Goal: Information Seeking & Learning: Learn about a topic

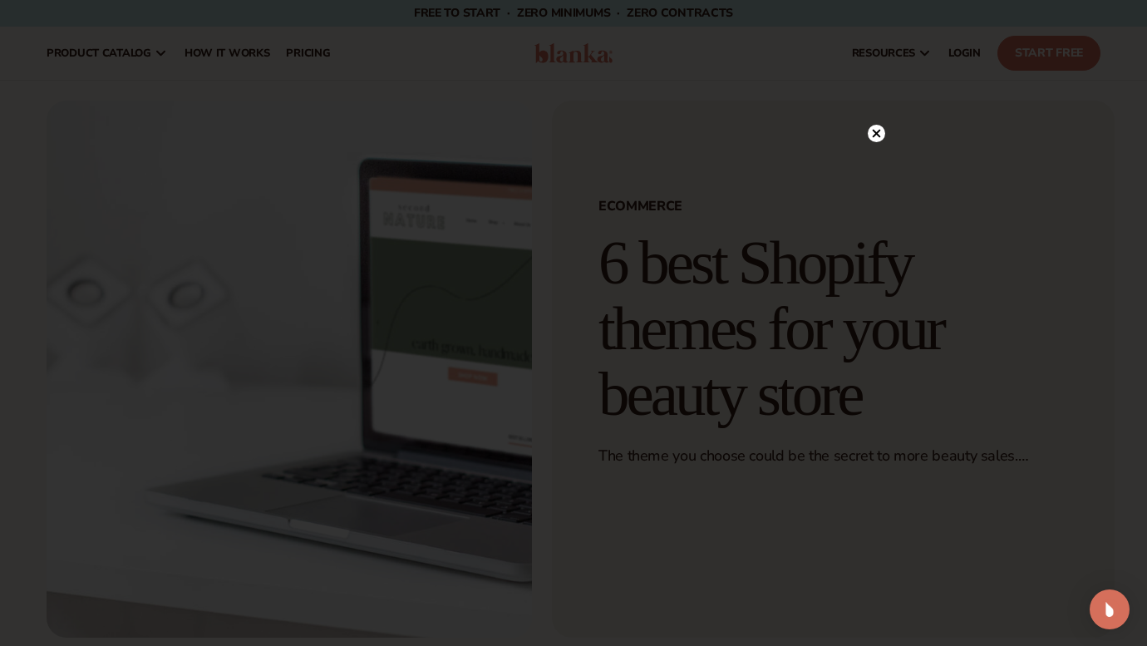
click at [874, 131] on icon at bounding box center [877, 134] width 8 height 8
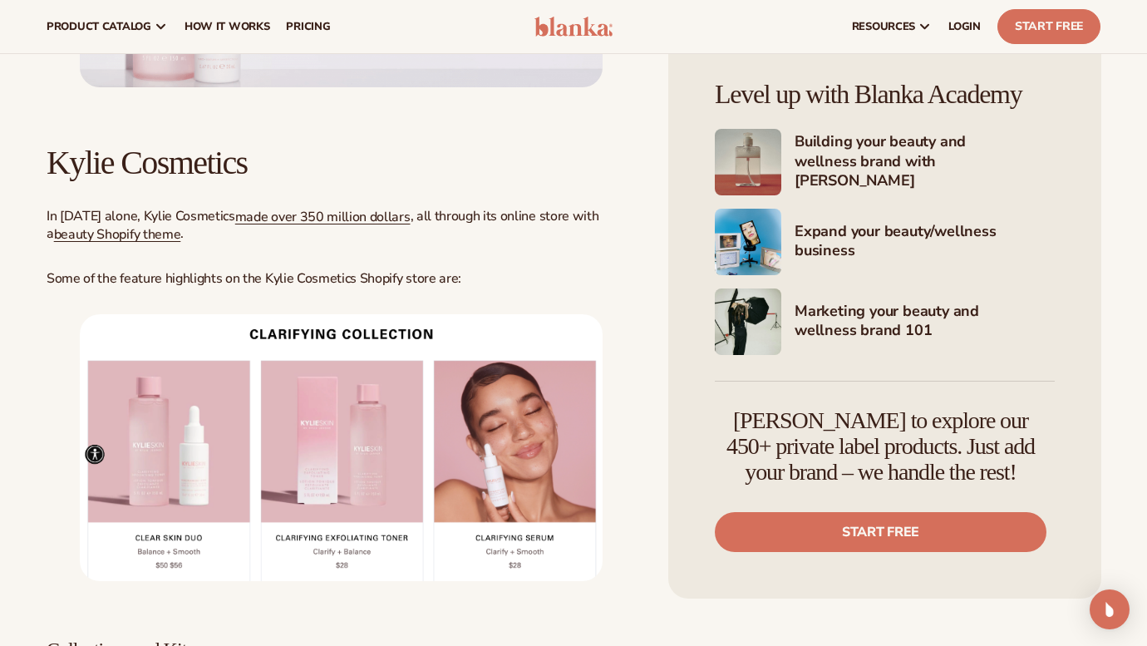
scroll to position [1250, 0]
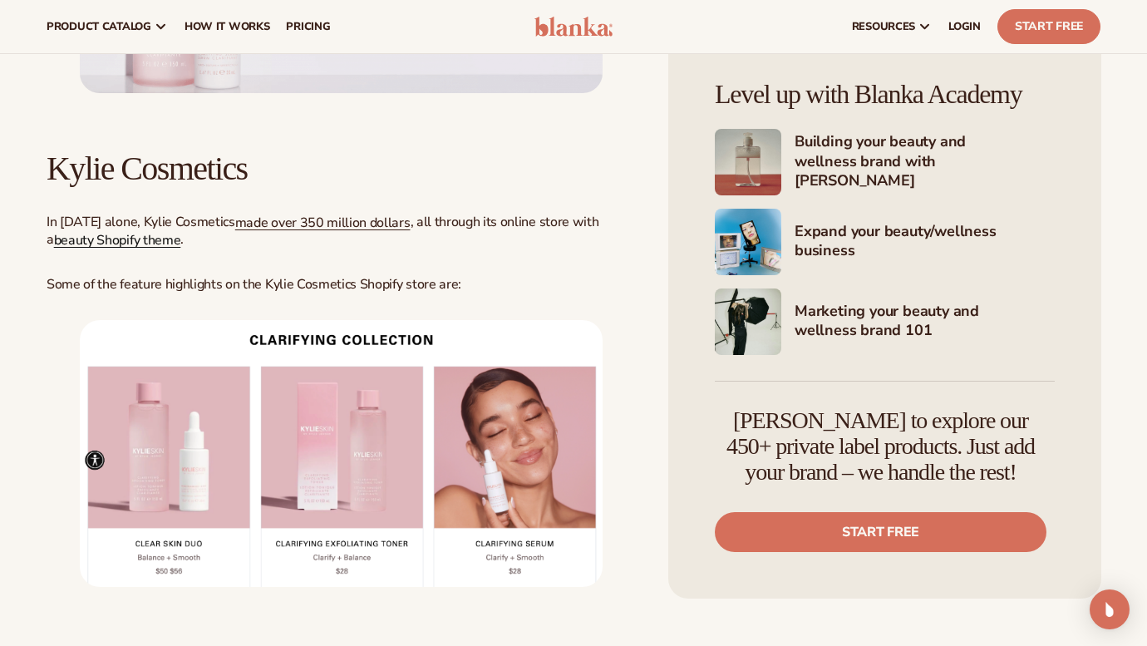
click at [146, 244] on link "beauty Shopify theme" at bounding box center [117, 240] width 127 height 18
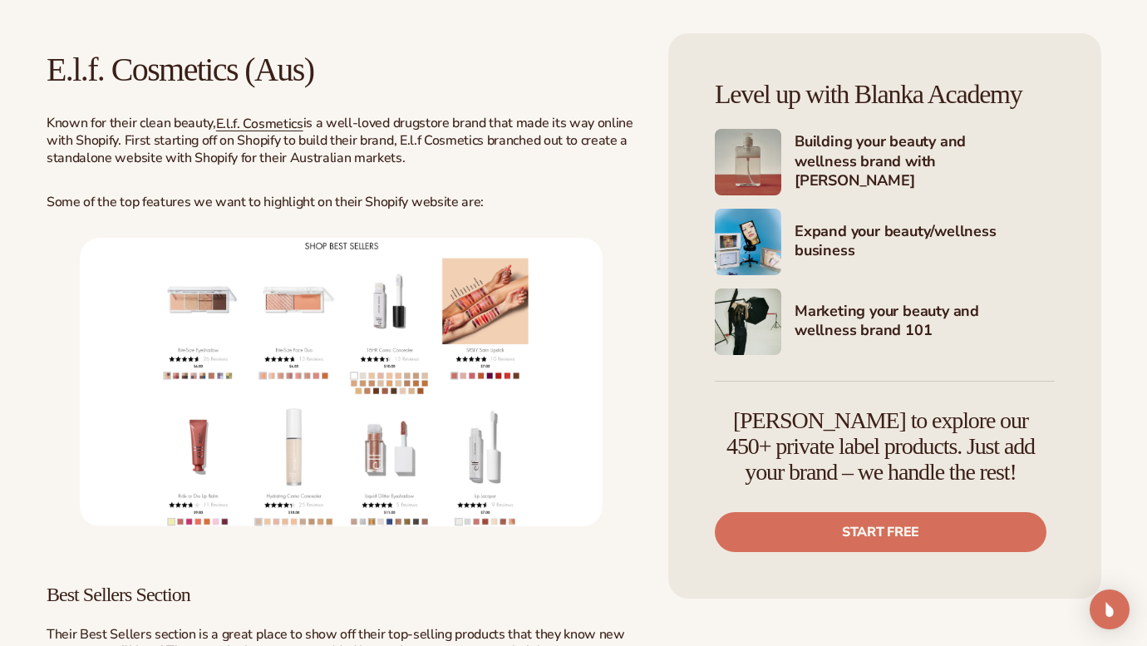
scroll to position [2775, 0]
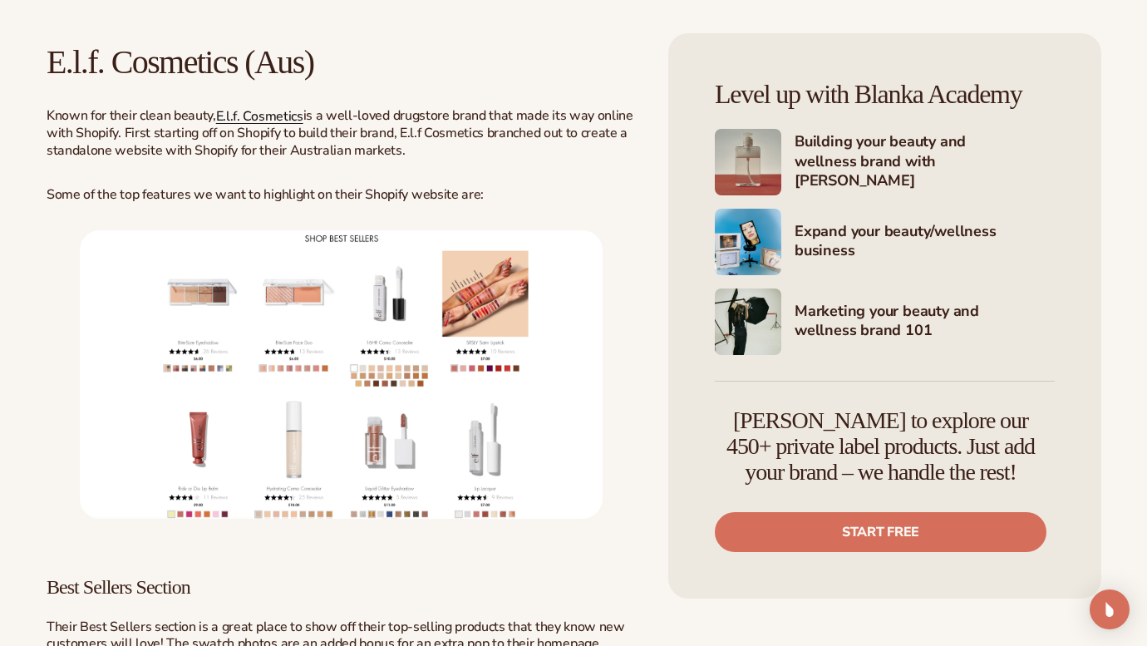
click at [273, 120] on link "E.l.f. Cosmetics" at bounding box center [259, 116] width 87 height 18
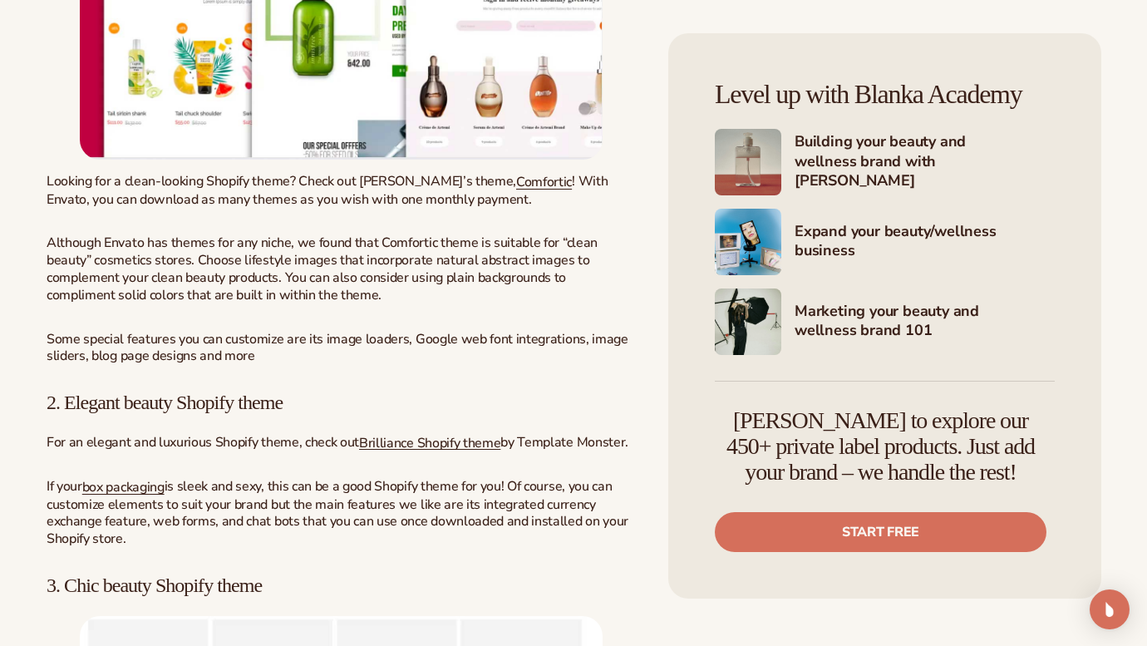
scroll to position [4939, 0]
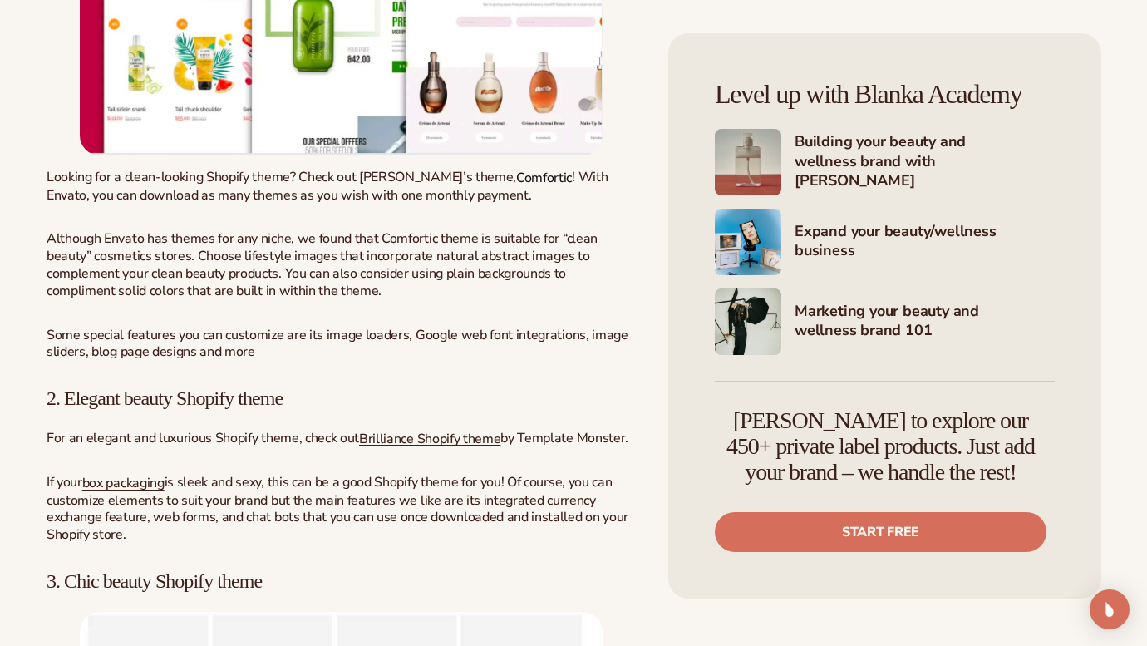
click at [516, 187] on link "Comfortic" at bounding box center [544, 178] width 56 height 18
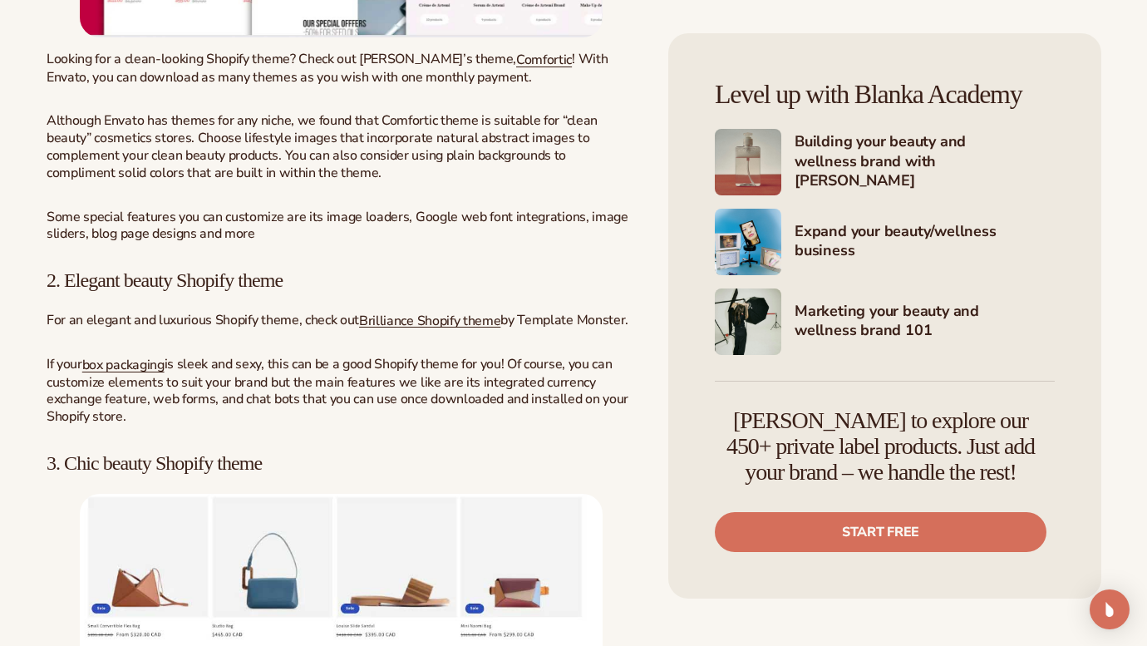
scroll to position [5062, 0]
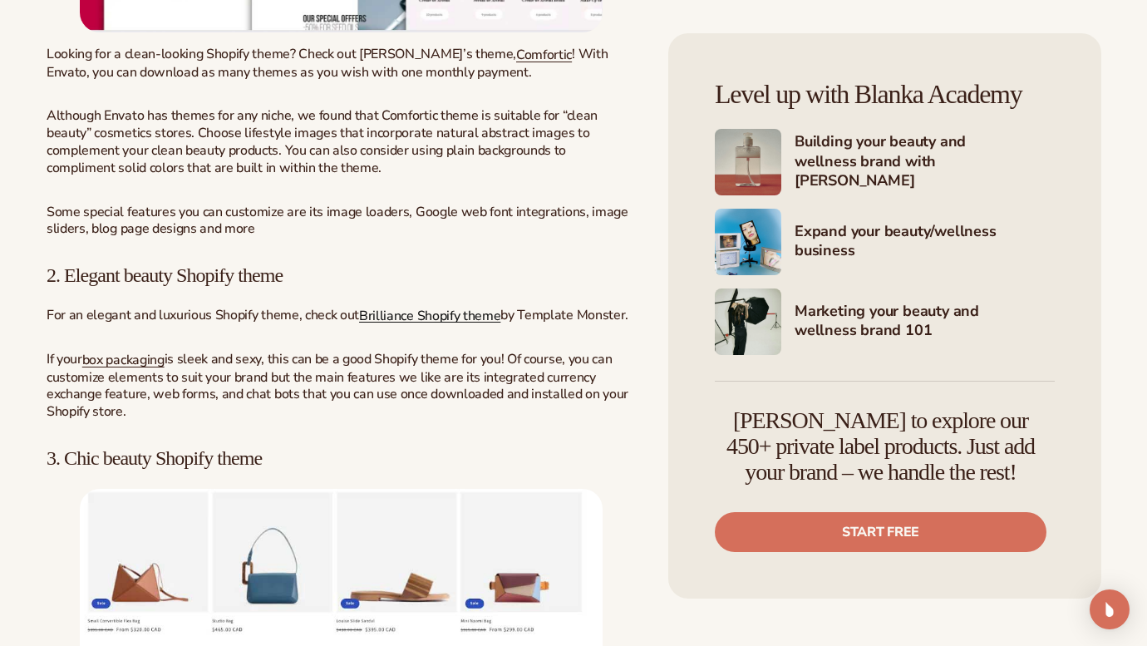
click at [420, 324] on link "Brilliance Shopify theme" at bounding box center [429, 315] width 141 height 18
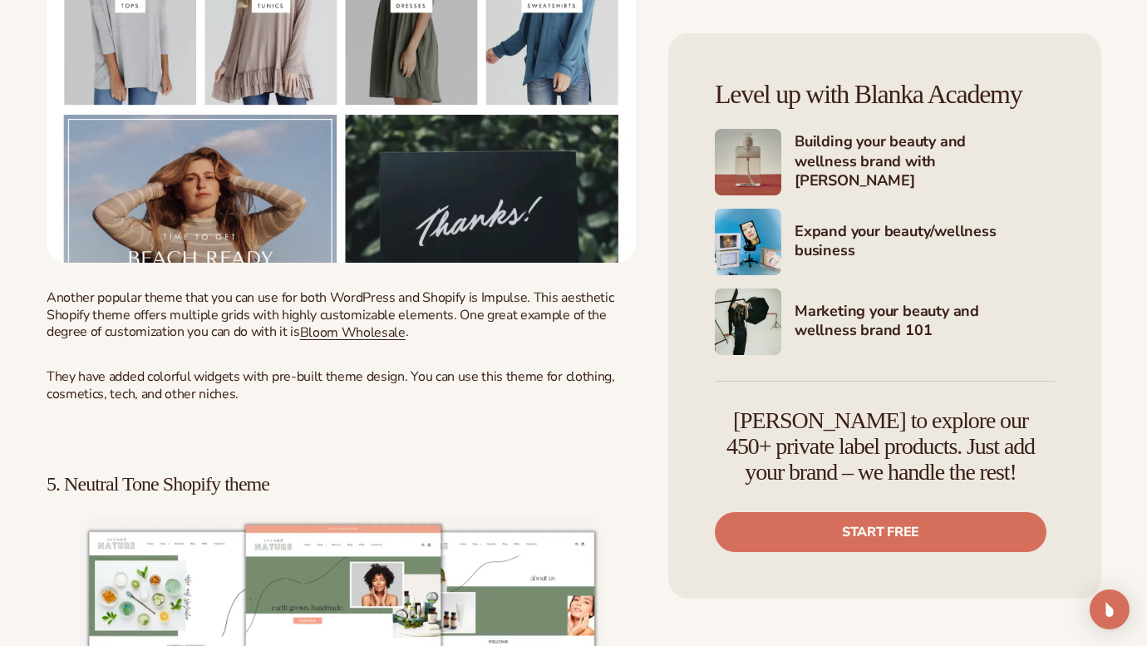
scroll to position [7137, 0]
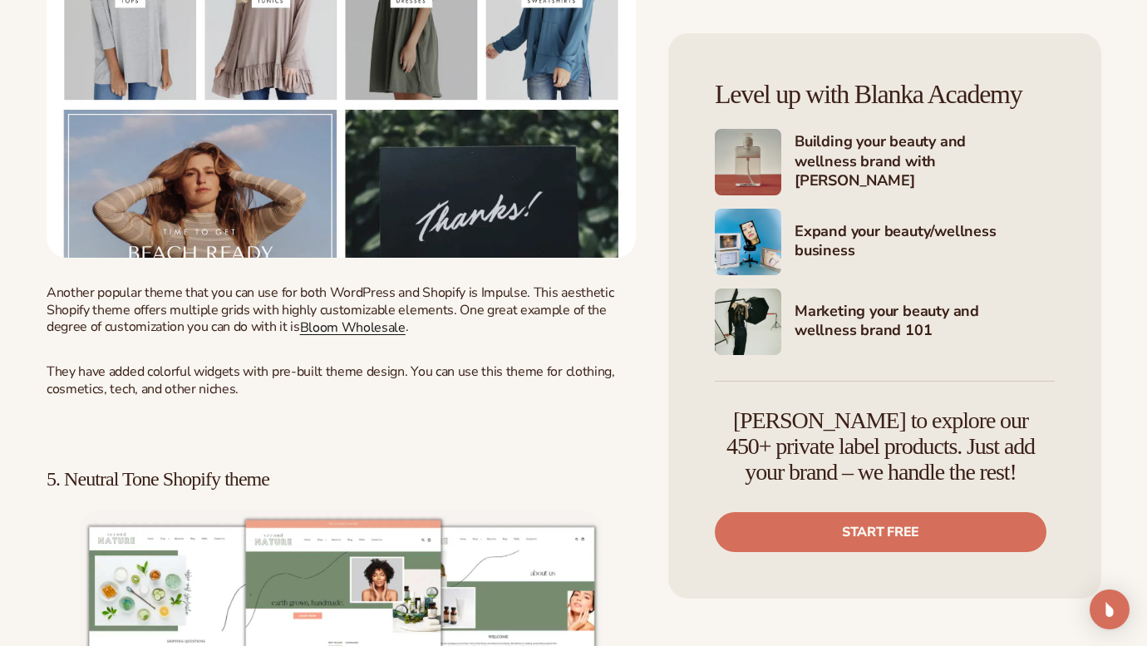
click at [374, 337] on span "Bloom Wholesale" at bounding box center [353, 327] width 106 height 18
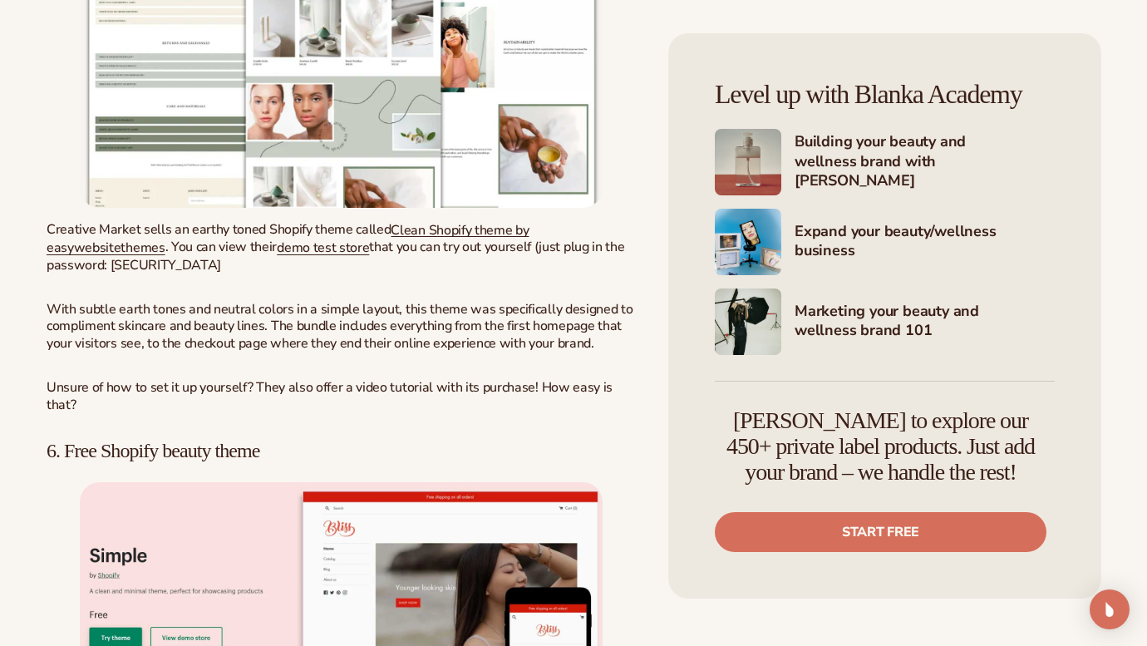
scroll to position [7790, 0]
click at [333, 256] on link "demo test store" at bounding box center [323, 247] width 92 height 18
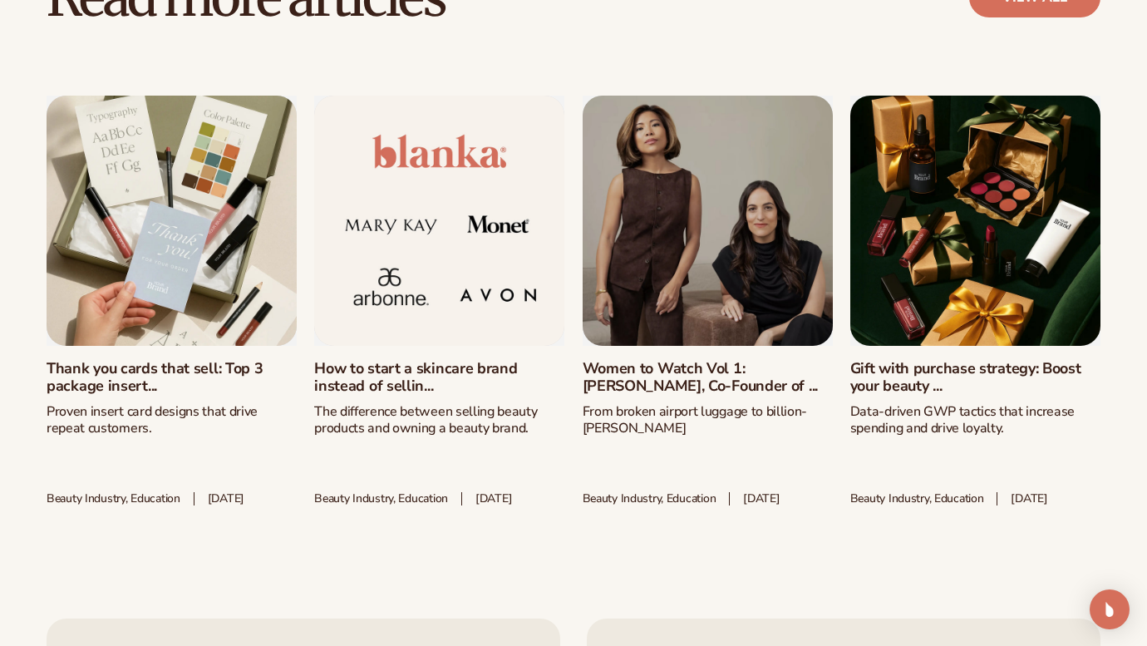
scroll to position [9367, 0]
